Goal: Information Seeking & Learning: Learn about a topic

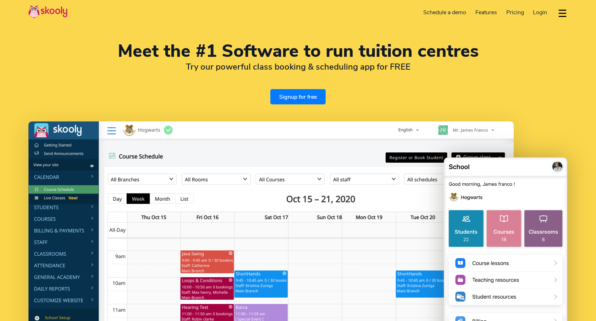
select select "en"
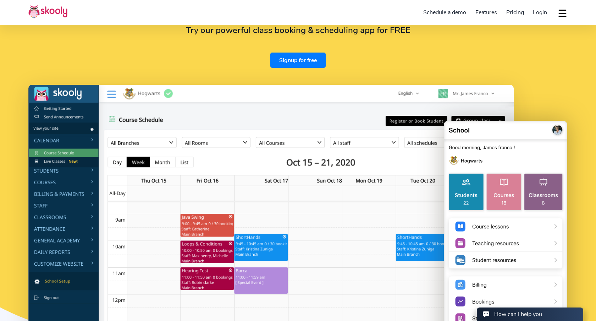
select select "44"
select select "[GEOGRAPHIC_DATA]"
select select "Europe/[GEOGRAPHIC_DATA]"
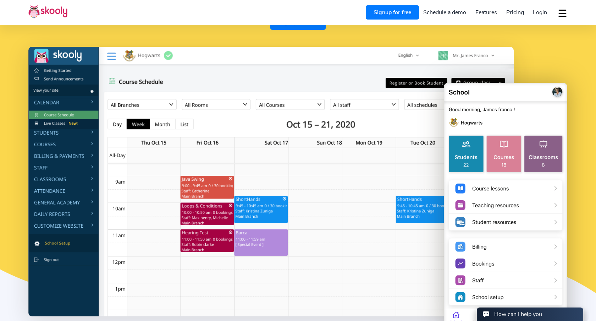
scroll to position [79, 0]
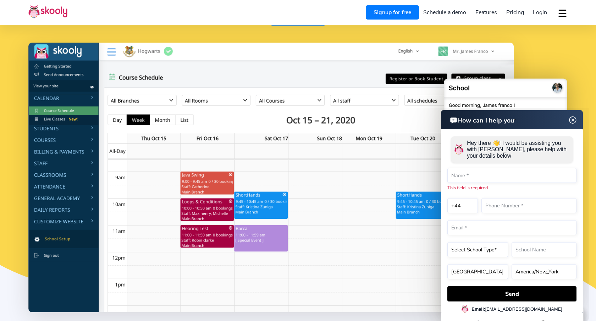
click at [574, 119] on img at bounding box center [572, 120] width 13 height 9
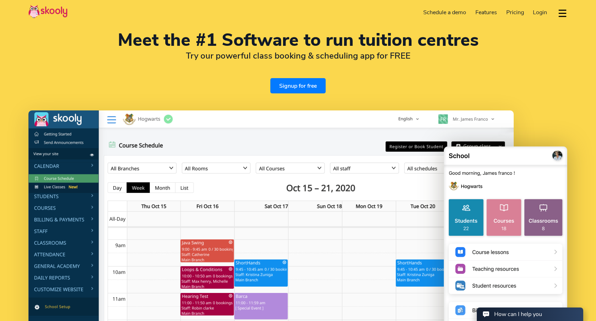
scroll to position [0, 0]
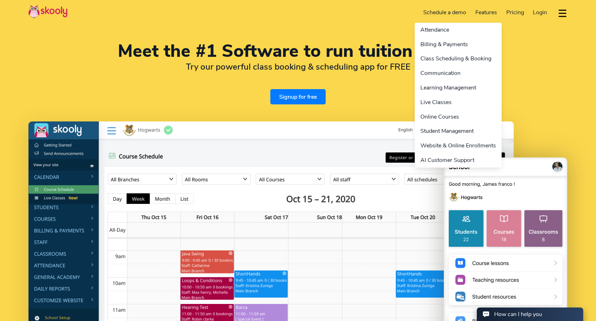
click at [488, 11] on link "Features" at bounding box center [486, 12] width 31 height 11
click at [482, 11] on link "Features" at bounding box center [486, 12] width 31 height 11
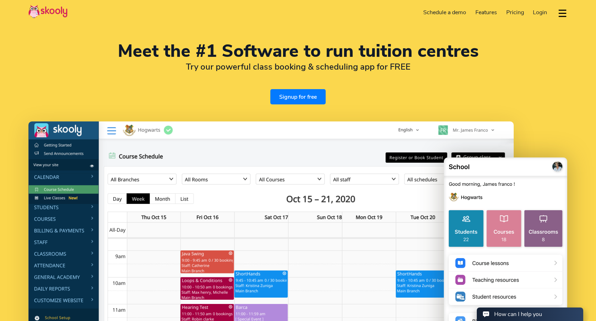
click at [360, 121] on img at bounding box center [270, 255] width 485 height 269
click at [513, 9] on span "Pricing" at bounding box center [515, 13] width 18 height 8
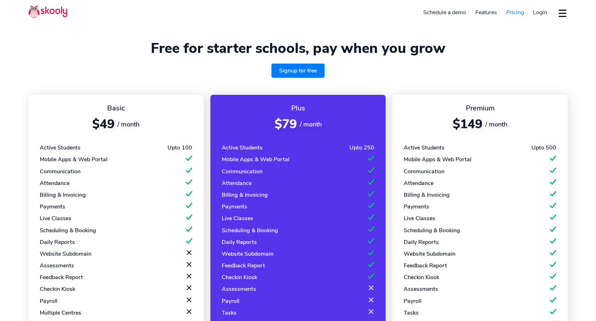
select select "en"
select select "44"
select select "[GEOGRAPHIC_DATA]"
select select "Europe/[GEOGRAPHIC_DATA]"
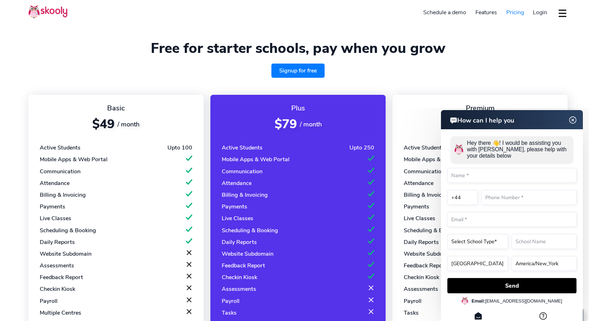
click at [572, 120] on img at bounding box center [572, 120] width 13 height 9
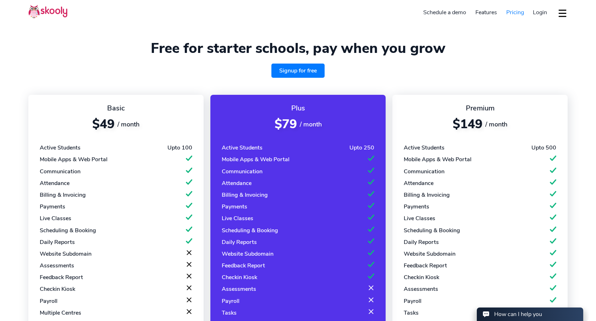
click at [387, 88] on div "Basic $49 / month Active Students Upto 100 Mobile Apps & Web Portal Communicati…" at bounding box center [297, 224] width 539 height 277
click at [389, 163] on div "Basic $49 / month Active Students Upto 100 Mobile Apps & Web Portal Communicati…" at bounding box center [297, 224] width 539 height 277
